Goal: Transaction & Acquisition: Download file/media

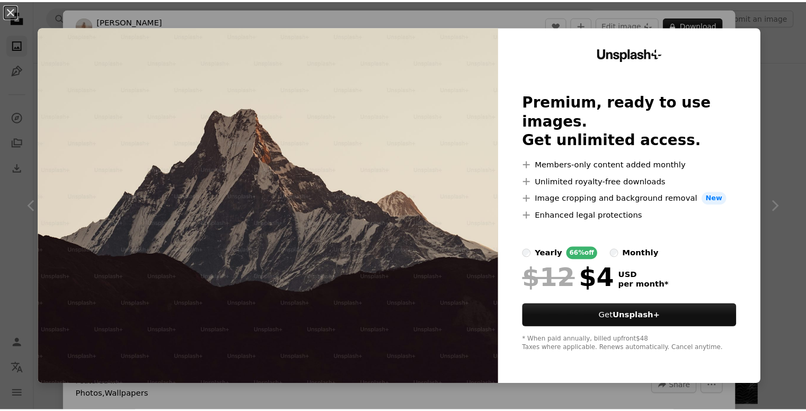
scroll to position [318, 0]
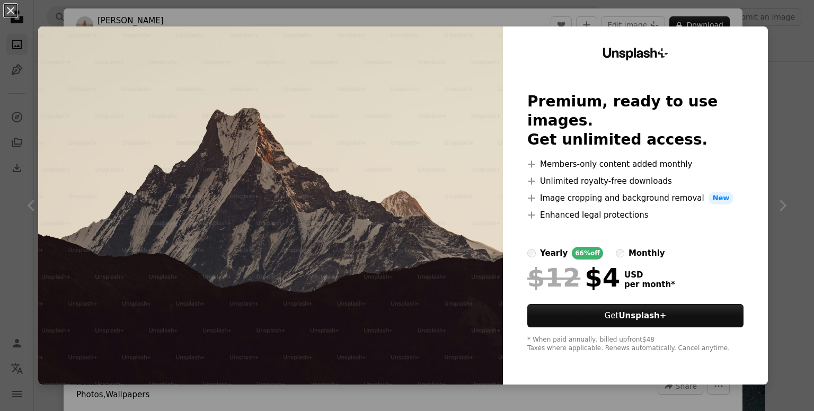
click at [767, 68] on div "An X shape Unsplash+ Premium, ready to use images. Get unlimited access. A plus…" at bounding box center [407, 205] width 814 height 411
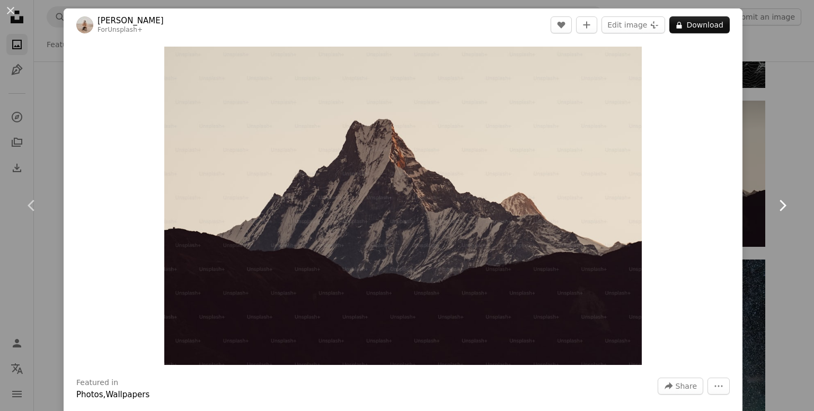
click at [795, 164] on link "Chevron right" at bounding box center [782, 206] width 64 height 102
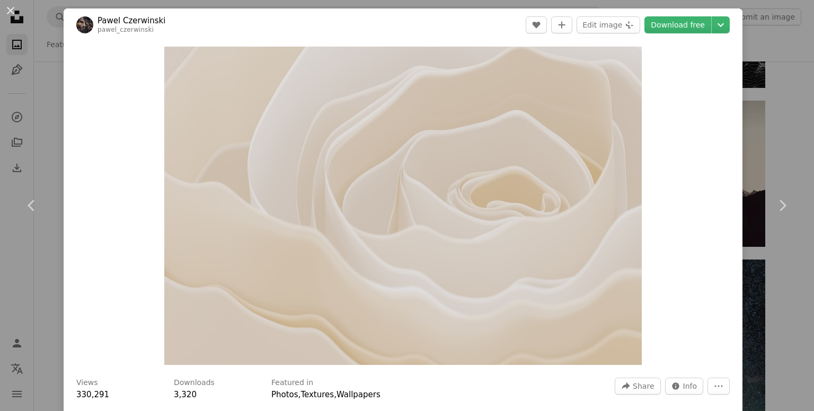
click at [788, 154] on div "An X shape Chevron left Chevron right [PERSON_NAME] pawel_czerwinski A heart A …" at bounding box center [407, 205] width 814 height 411
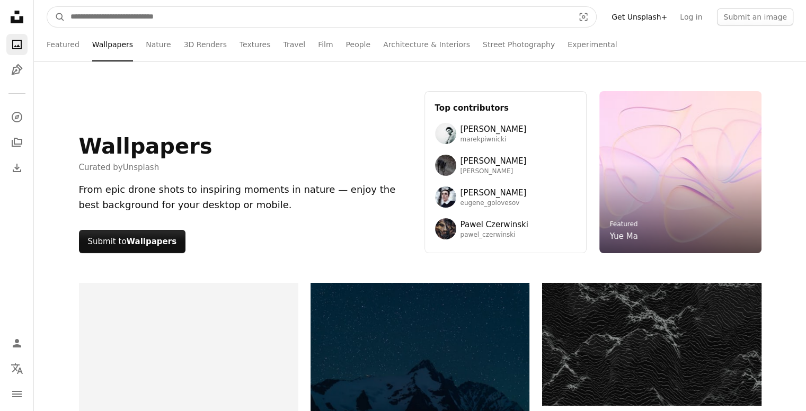
click at [117, 20] on input "Find visuals sitewide" at bounding box center [318, 17] width 506 height 20
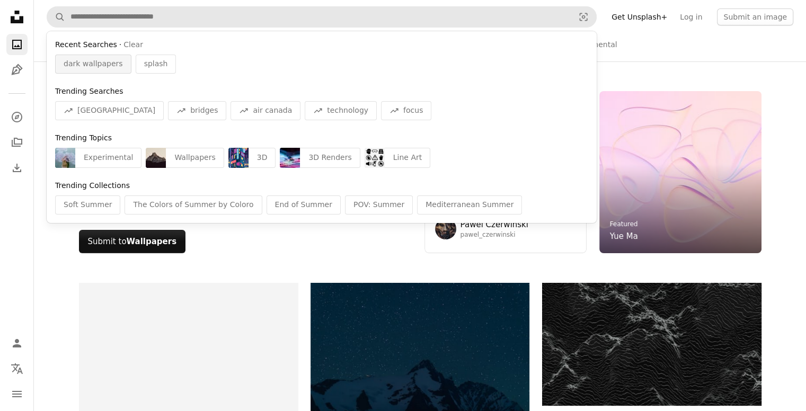
click at [89, 66] on span "dark wallpapers" at bounding box center [93, 64] width 59 height 11
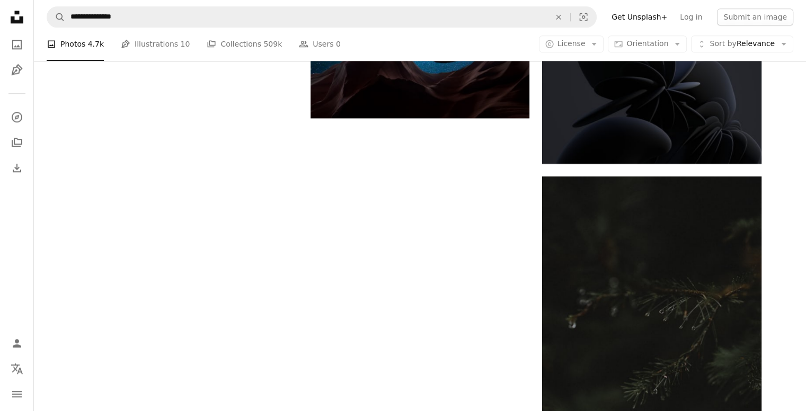
scroll to position [1166, 0]
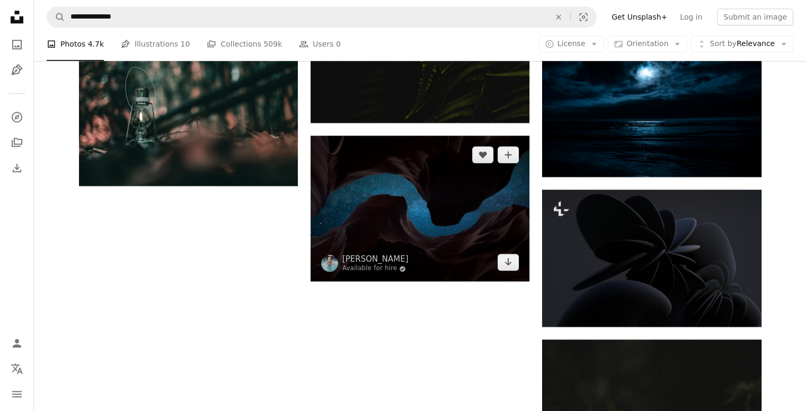
click at [439, 229] on img at bounding box center [420, 209] width 219 height 146
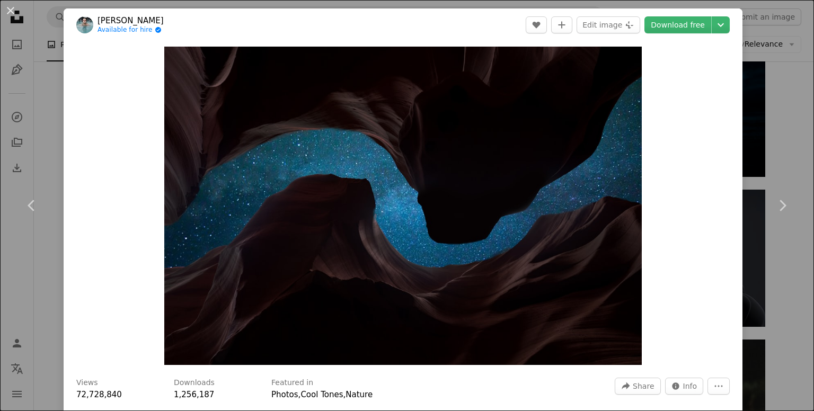
click at [748, 151] on div "An X shape Chevron left Chevron right [PERSON_NAME] Available for hire A checkm…" at bounding box center [407, 205] width 814 height 411
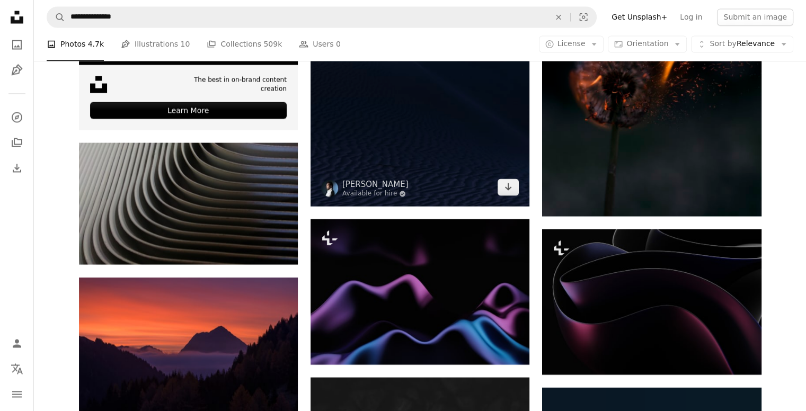
scroll to position [1696, 0]
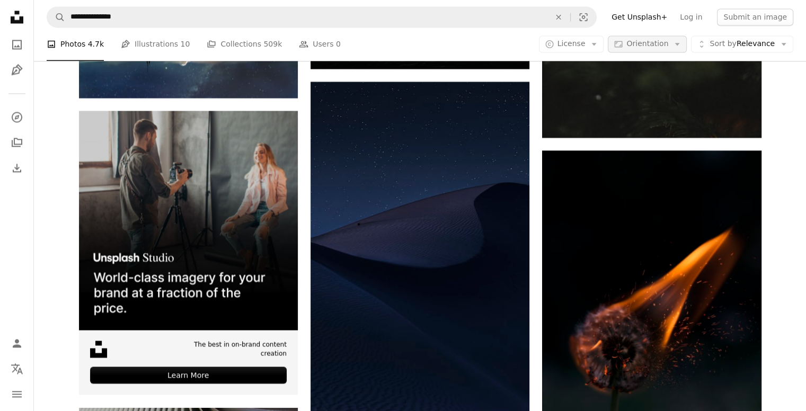
click at [640, 51] on button "Aspect ratio Orientation Arrow down" at bounding box center [647, 44] width 79 height 17
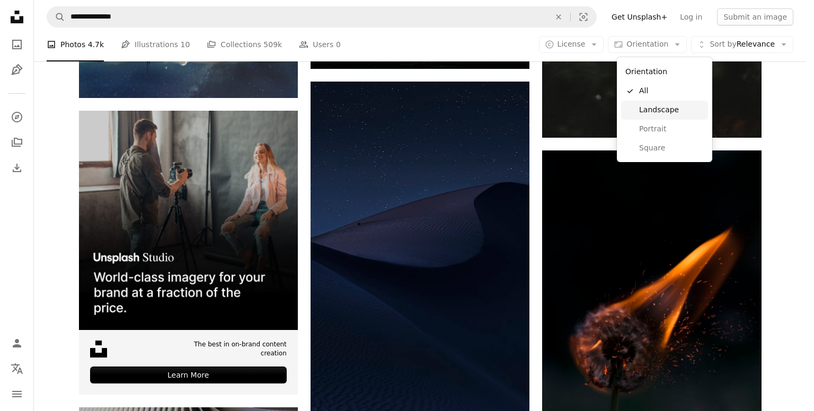
click at [646, 109] on span "Landscape" at bounding box center [671, 110] width 65 height 11
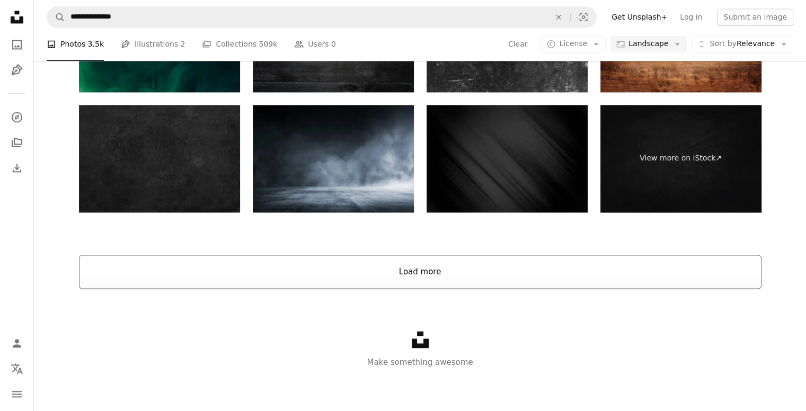
click at [398, 261] on button "Load more" at bounding box center [420, 272] width 682 height 34
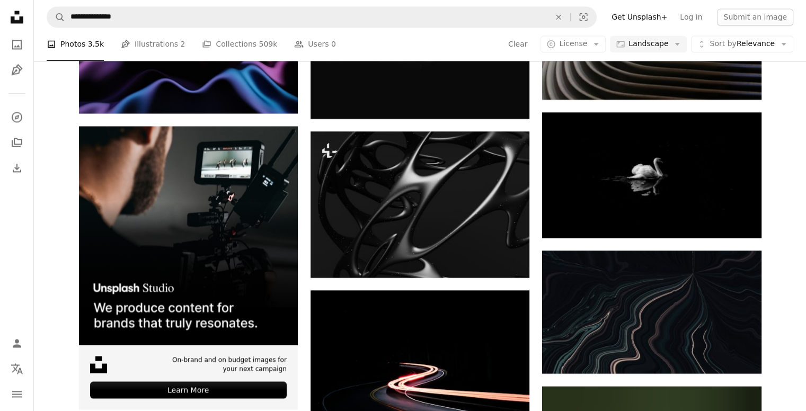
scroll to position [2282, 0]
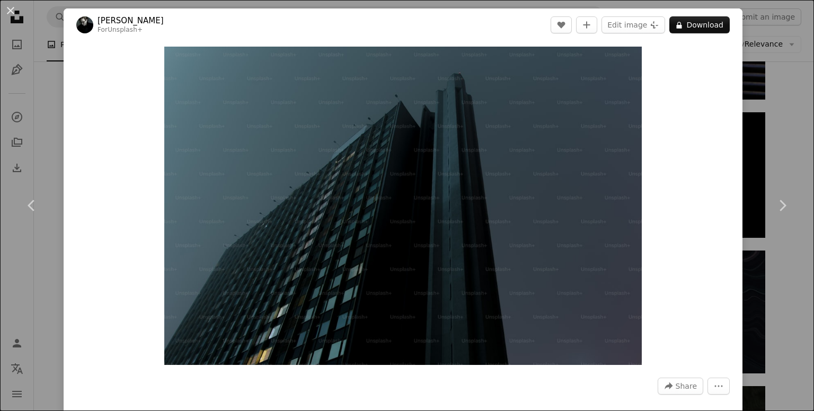
click at [779, 89] on div "An X shape Chevron left Chevron right [PERSON_NAME] For Unsplash+ A heart A plu…" at bounding box center [407, 205] width 814 height 411
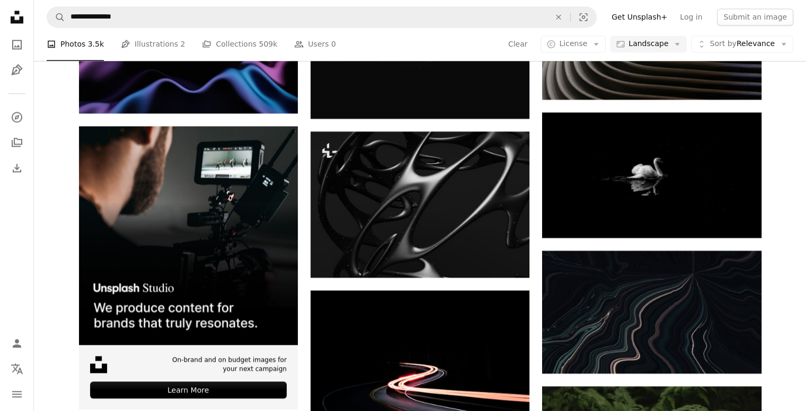
scroll to position [2706, 0]
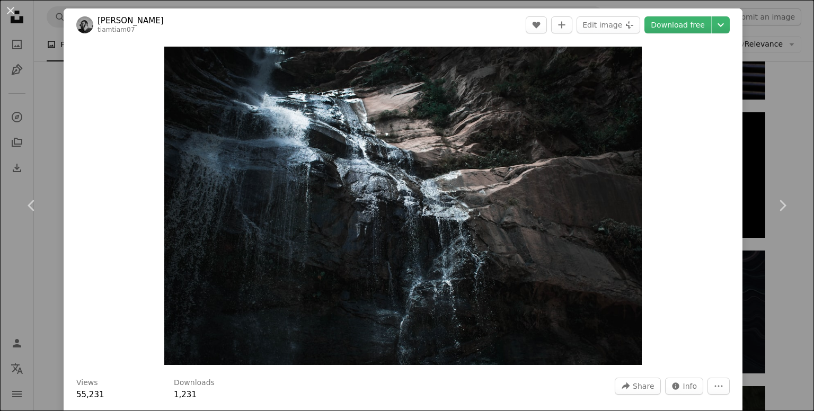
click at [773, 122] on div "An X shape Chevron left Chevron right [PERSON_NAME] tiamtiam07 A heart A plus s…" at bounding box center [407, 205] width 814 height 411
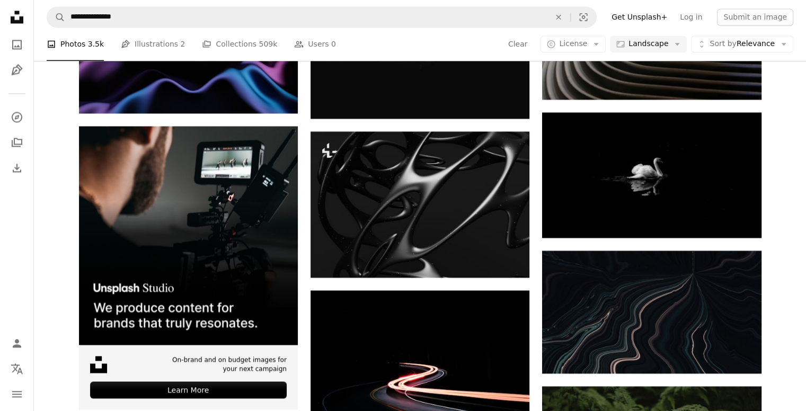
scroll to position [3553, 0]
click at [597, 46] on button "A copyright icon © License Arrow down" at bounding box center [572, 44] width 65 height 17
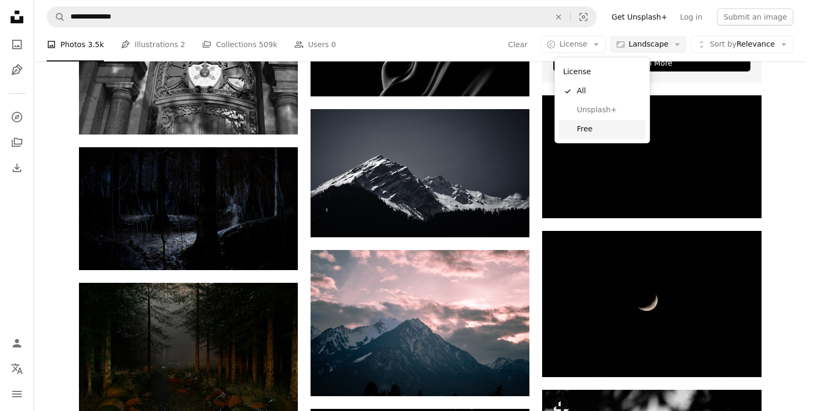
click at [580, 130] on span "Free" at bounding box center [609, 129] width 65 height 11
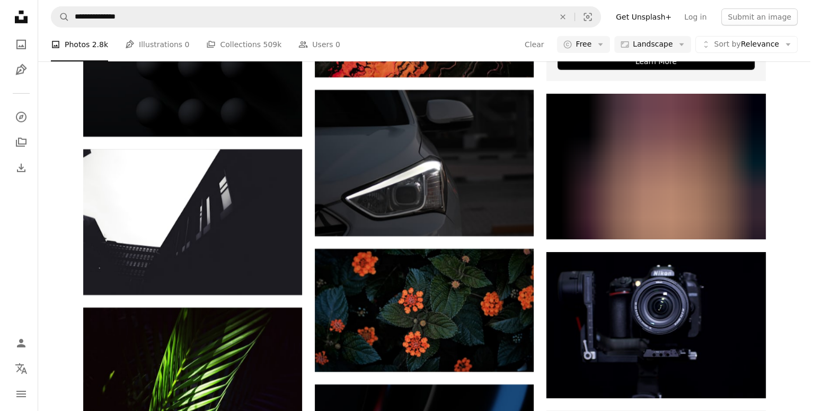
scroll to position [5617, 0]
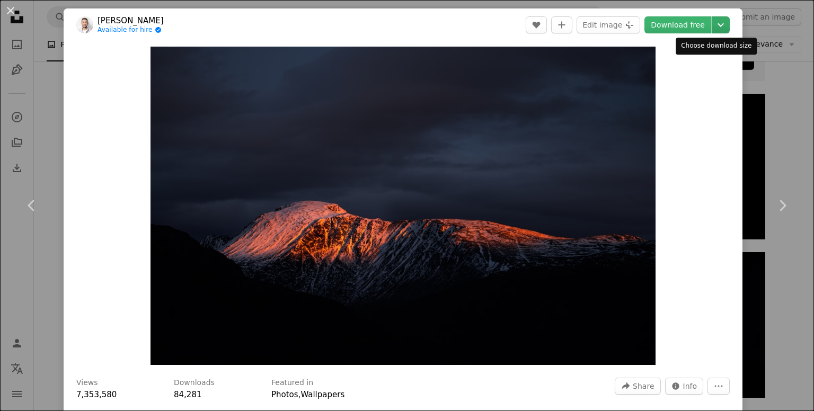
click at [713, 24] on icon "Chevron down" at bounding box center [720, 25] width 17 height 13
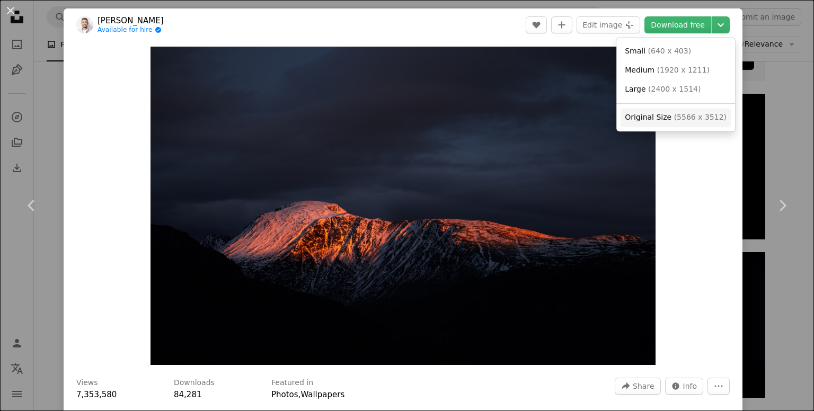
click at [674, 117] on span "( 5566 x 3512 )" at bounding box center [700, 117] width 52 height 8
